Goal: Information Seeking & Learning: Learn about a topic

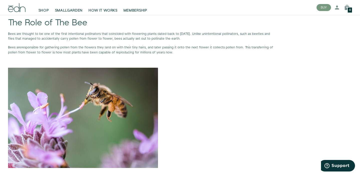
scroll to position [356, 0]
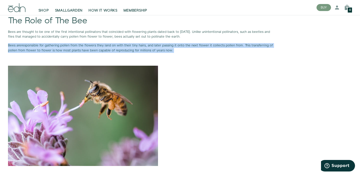
drag, startPoint x: 242, startPoint y: 42, endPoint x: 247, endPoint y: 51, distance: 10.0
click at [247, 48] on p "Bees are responsible for gathering pollen from the flowers they land on with th…" at bounding box center [141, 48] width 266 height 10
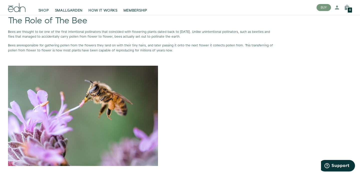
click at [244, 46] on p "Bees are responsible for gathering pollen from the flowers they land on with th…" at bounding box center [141, 48] width 266 height 10
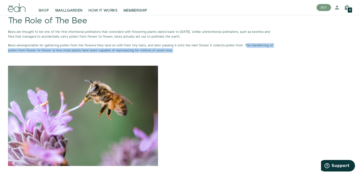
drag, startPoint x: 242, startPoint y: 46, endPoint x: 245, endPoint y: 51, distance: 5.8
click at [245, 51] on p "Bees are responsible for gathering pollen from the flowers they land on with th…" at bounding box center [141, 48] width 266 height 10
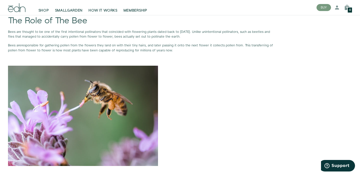
click at [242, 46] on p "Bees are responsible for gathering pollen from the flowers they land on with th…" at bounding box center [141, 48] width 266 height 10
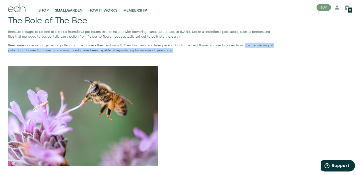
drag, startPoint x: 241, startPoint y: 45, endPoint x: 246, endPoint y: 51, distance: 7.9
click at [246, 51] on p "Bees are responsible for gathering pollen from the flowers they land on with th…" at bounding box center [141, 48] width 266 height 10
copy p "This transferring of pollen from flower to flower is how most plants have been …"
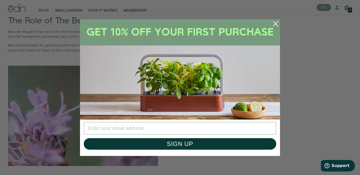
click at [276, 23] on circle "Close dialog" at bounding box center [275, 23] width 11 height 11
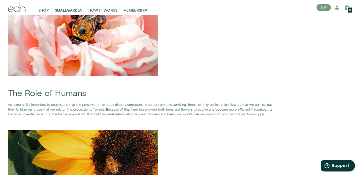
scroll to position [1019, 0]
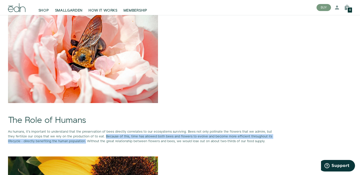
drag, startPoint x: 104, startPoint y: 131, endPoint x: 84, endPoint y: 138, distance: 21.1
click at [85, 138] on span "As humans, it's important to understand that the preservation of bees directly …" at bounding box center [140, 136] width 264 height 14
copy span "Because of this, time has allowed both bees and flowers to evolve and become mo…"
